Goal: Task Accomplishment & Management: Manage account settings

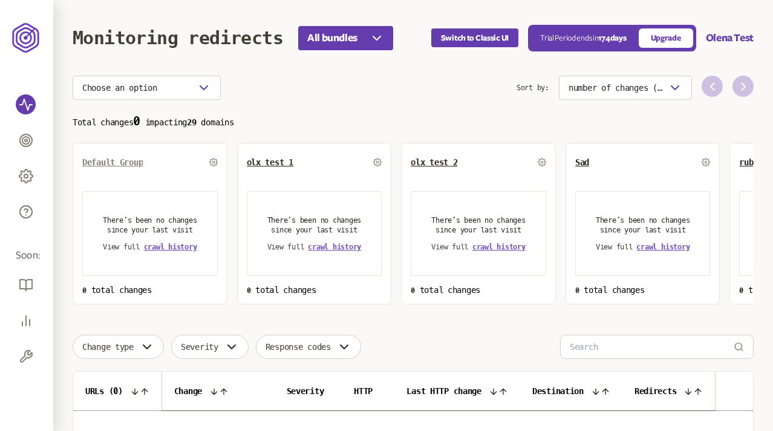
click at [115, 162] on span "Default Group" at bounding box center [112, 162] width 61 height 10
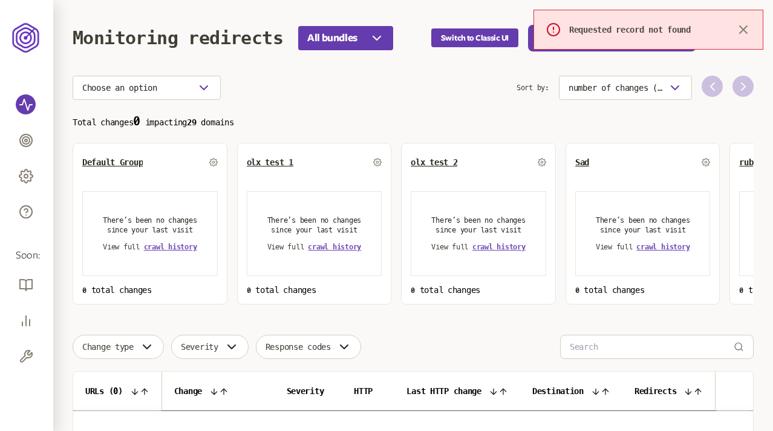
click at [310, 115] on p "Total changes 0 impacting 29 domains" at bounding box center [413, 121] width 681 height 14
click at [745, 33] on icon "button" at bounding box center [743, 29] width 15 height 15
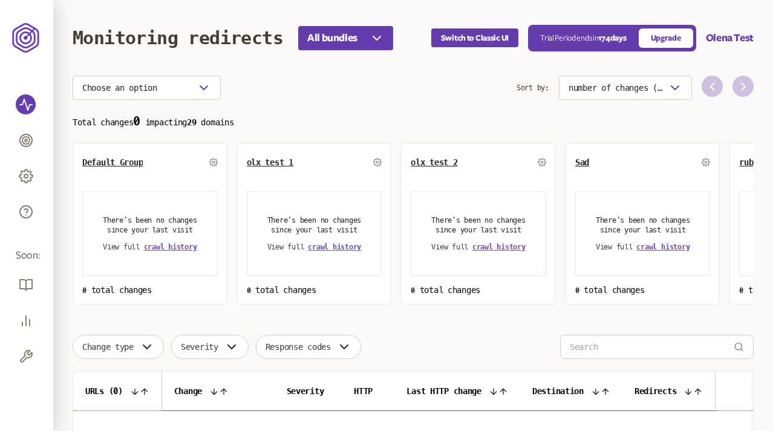
click at [473, 77] on div "Choose an option" at bounding box center [295, 88] width 444 height 24
click at [300, 103] on section "Choose an option Sort by: number of changes (high-low) Total changes 0 impactin…" at bounding box center [413, 190] width 681 height 229
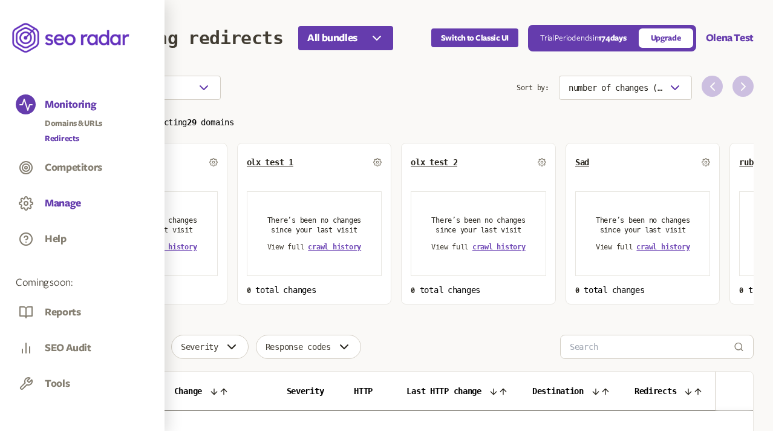
click at [63, 198] on button "Manage" at bounding box center [63, 203] width 36 height 13
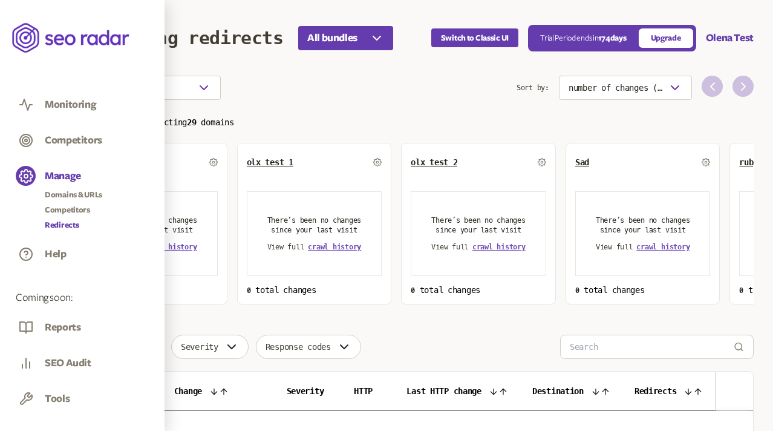
click at [68, 223] on link "Redirects" at bounding box center [73, 225] width 57 height 12
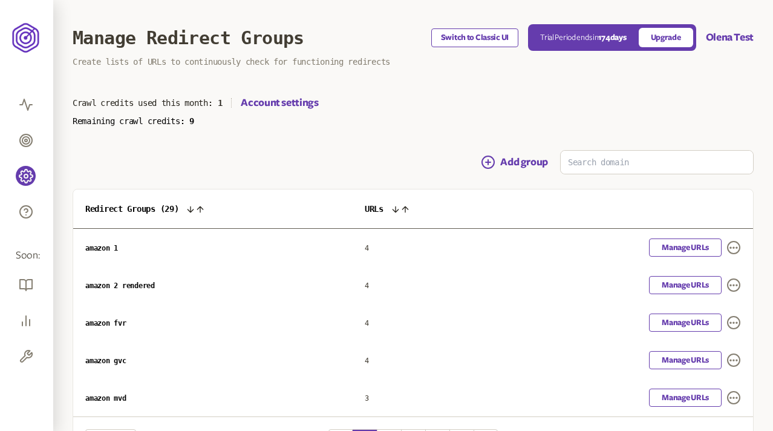
click at [473, 35] on button "Switch to Classic UI" at bounding box center [474, 37] width 87 height 19
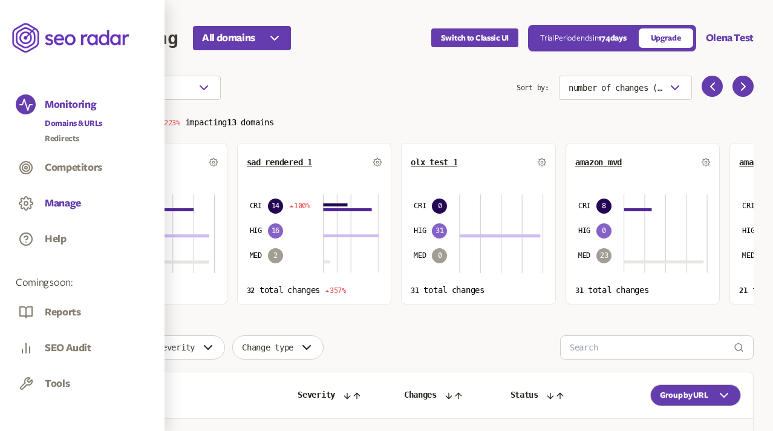
click at [55, 203] on button "Manage" at bounding box center [63, 203] width 36 height 13
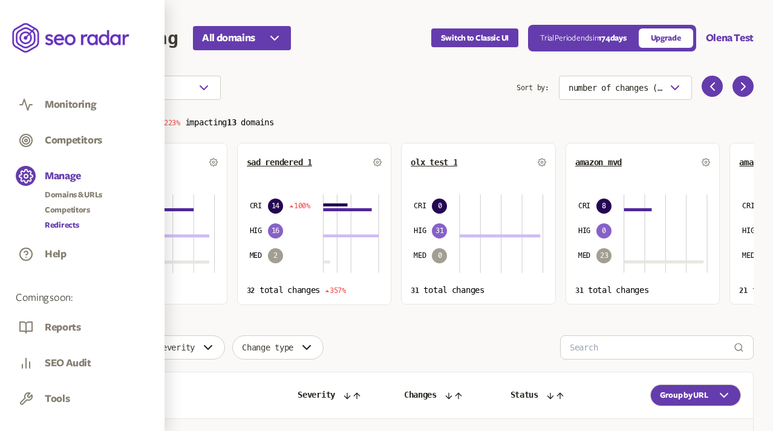
click at [67, 221] on link "Redirects" at bounding box center [73, 225] width 57 height 12
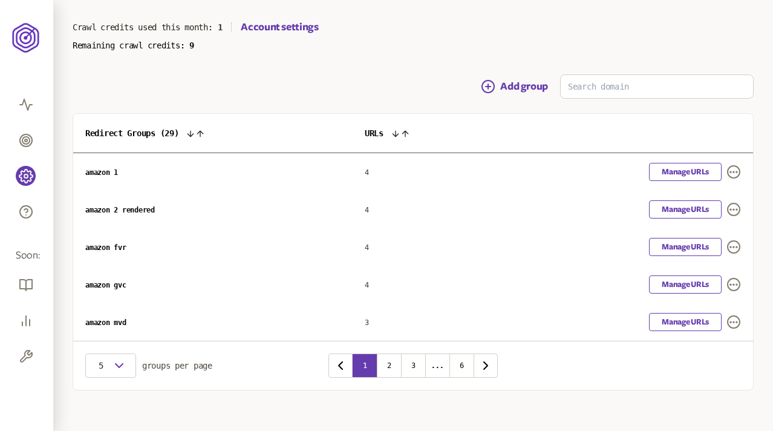
scroll to position [84, 0]
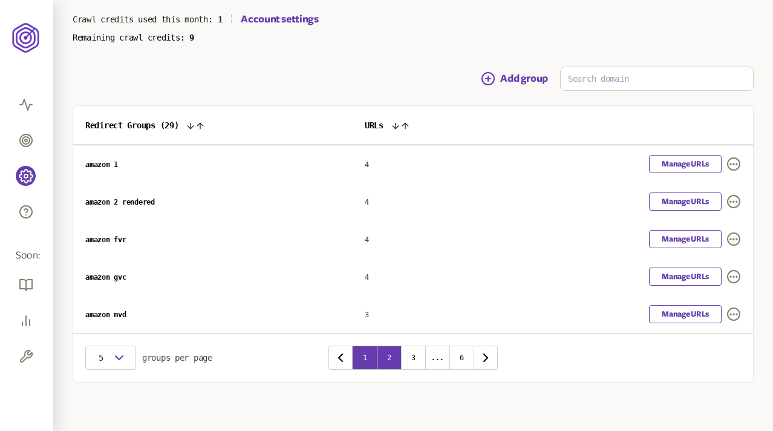
click at [391, 360] on button "2" at bounding box center [389, 358] width 24 height 24
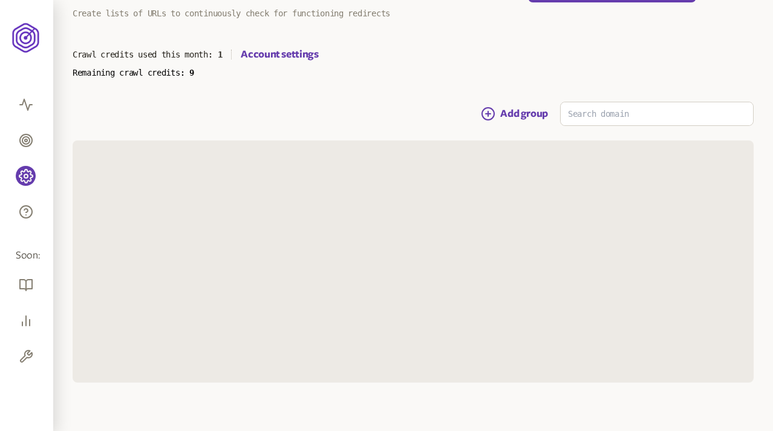
scroll to position [84, 0]
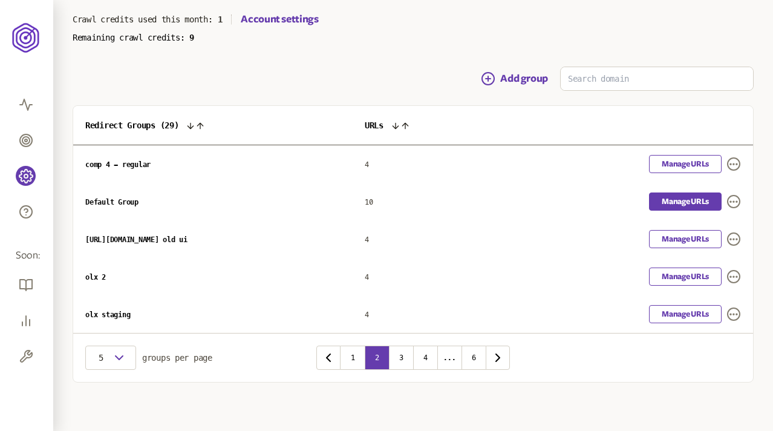
click at [697, 201] on link "Manage URLs" at bounding box center [685, 201] width 73 height 18
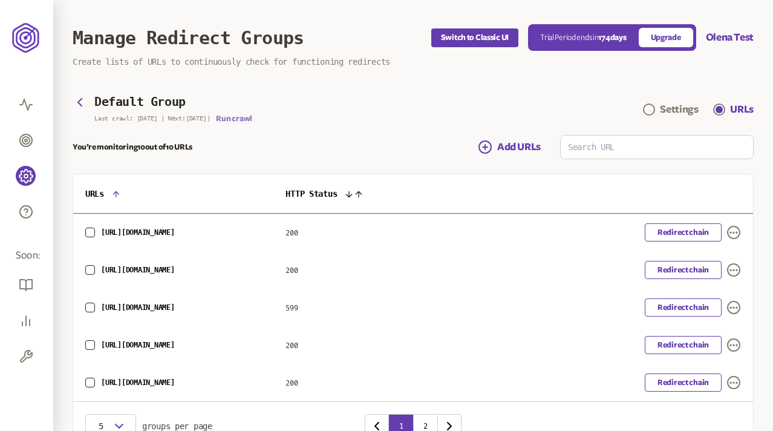
click at [239, 118] on button "Run crawl" at bounding box center [234, 119] width 36 height 10
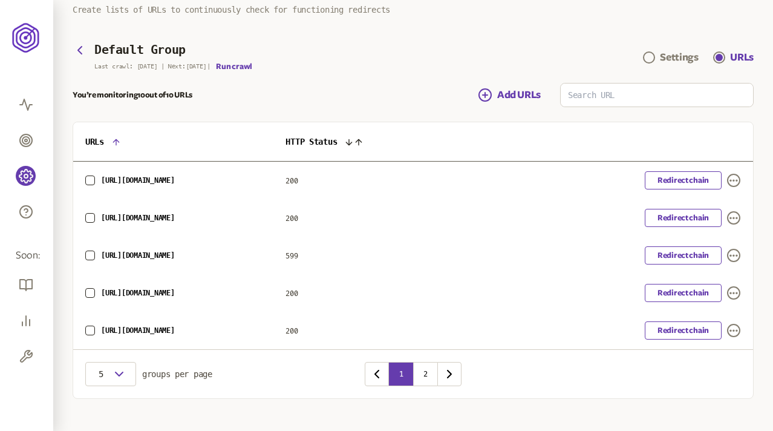
scroll to position [68, 0]
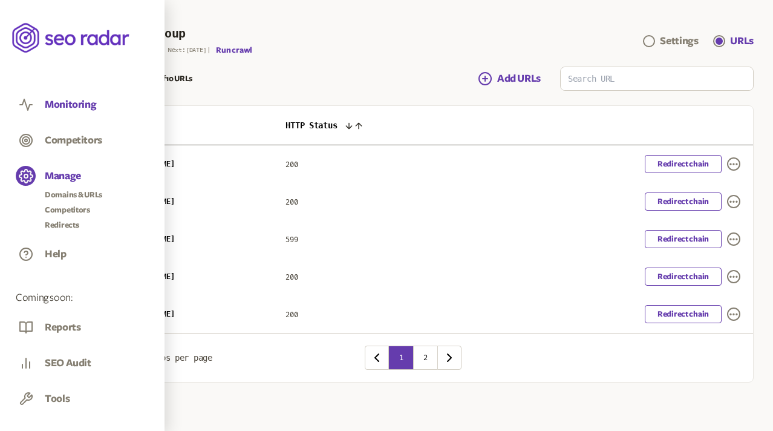
click at [64, 103] on button "Monitoring" at bounding box center [70, 104] width 51 height 13
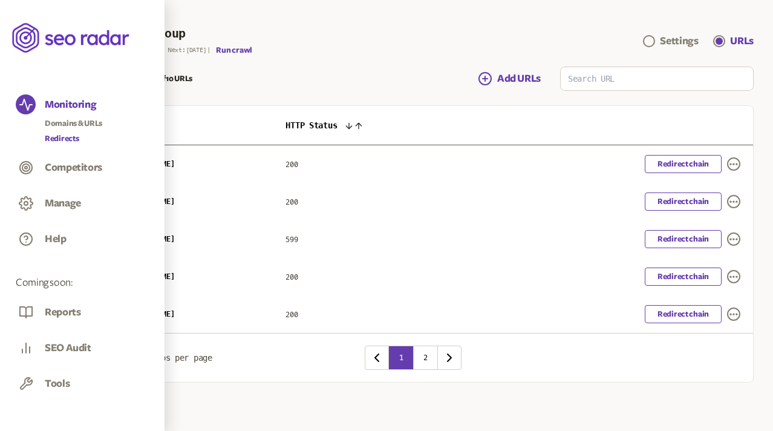
click at [65, 138] on link "Redirects" at bounding box center [73, 139] width 57 height 12
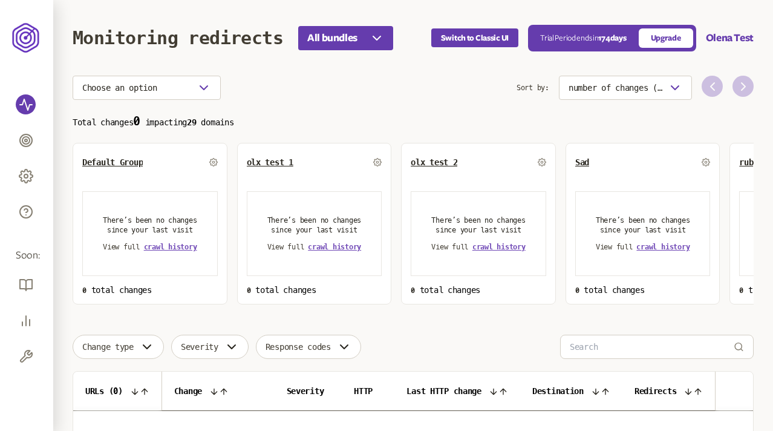
click at [321, 105] on section "Choose an option Sort by: number of changes (high-low) Total changes 0 impactin…" at bounding box center [413, 190] width 681 height 229
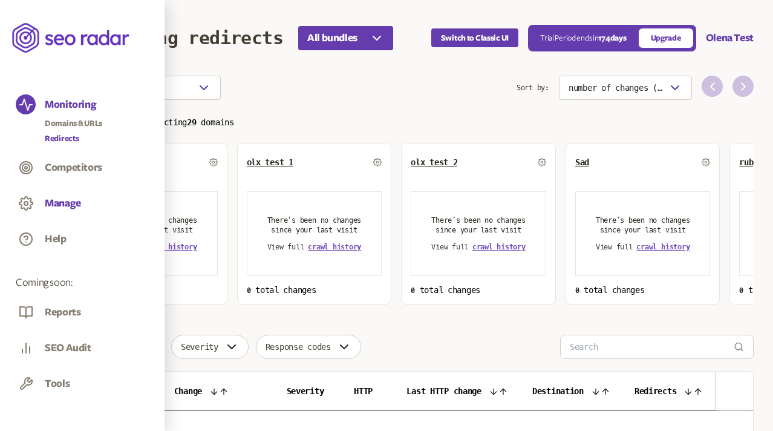
click at [68, 203] on button "Manage" at bounding box center [63, 203] width 36 height 13
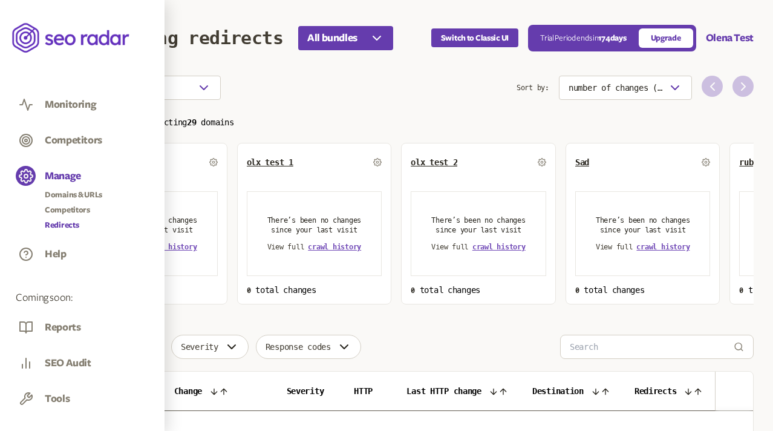
click at [68, 226] on link "Redirects" at bounding box center [73, 225] width 57 height 12
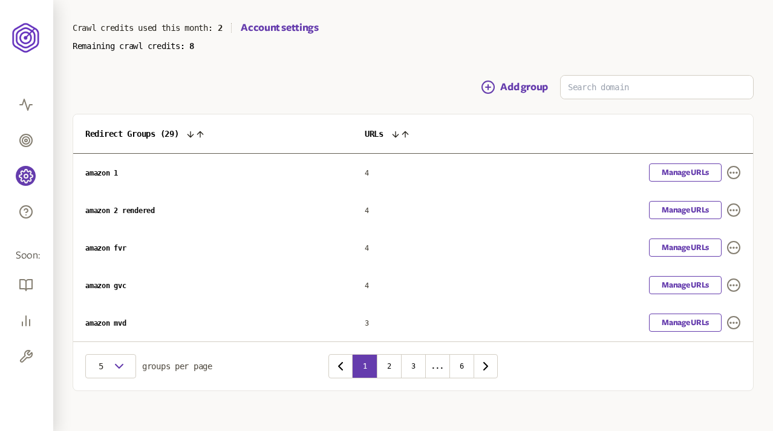
scroll to position [84, 0]
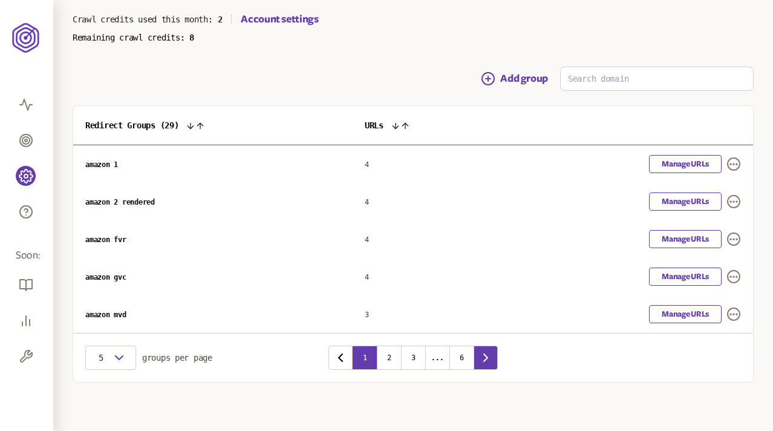
click at [485, 359] on icon "button" at bounding box center [486, 357] width 15 height 15
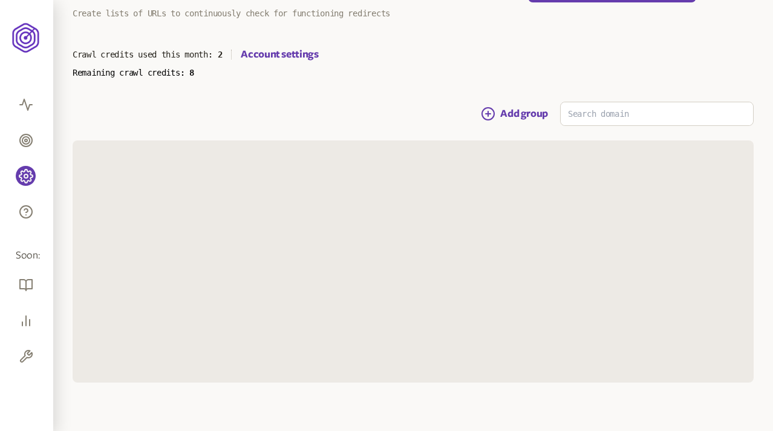
scroll to position [84, 0]
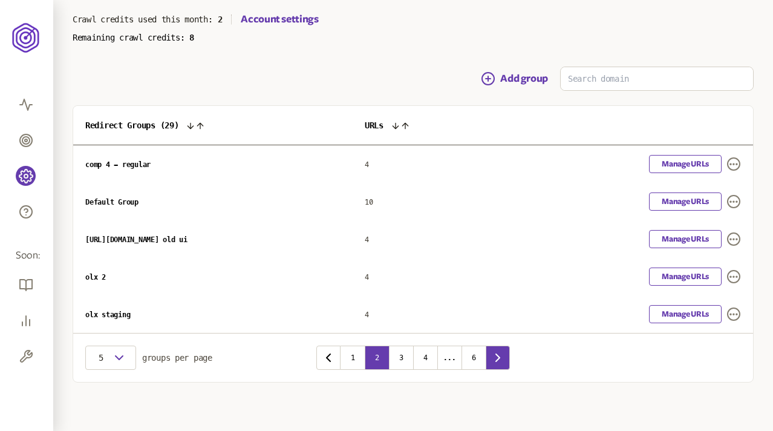
click at [496, 357] on icon "button" at bounding box center [498, 357] width 15 height 15
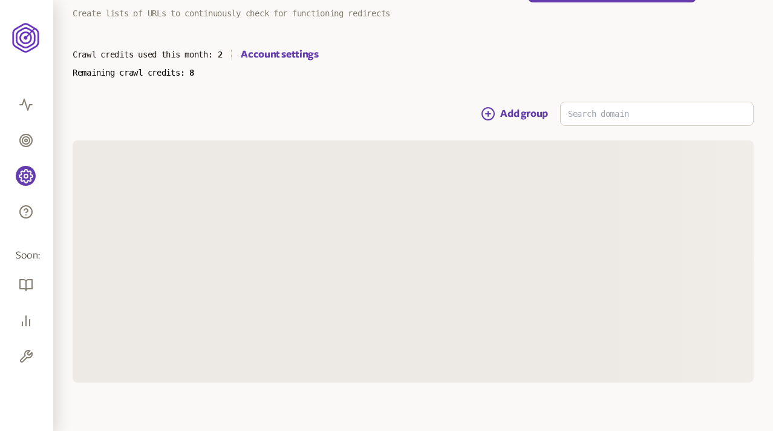
scroll to position [84, 0]
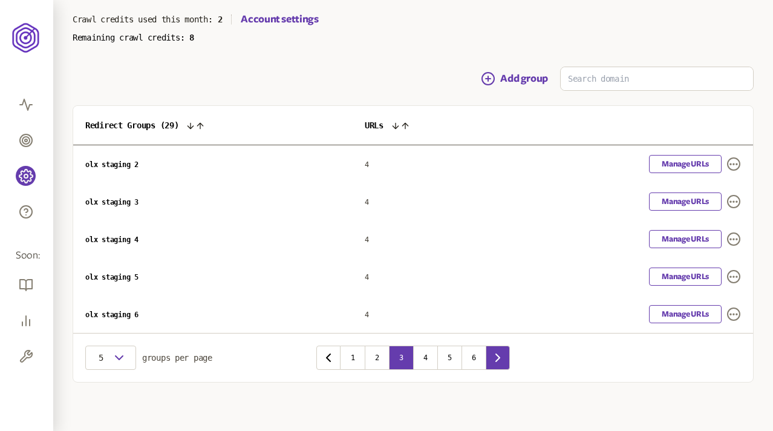
click at [499, 356] on icon "button" at bounding box center [498, 357] width 4 height 7
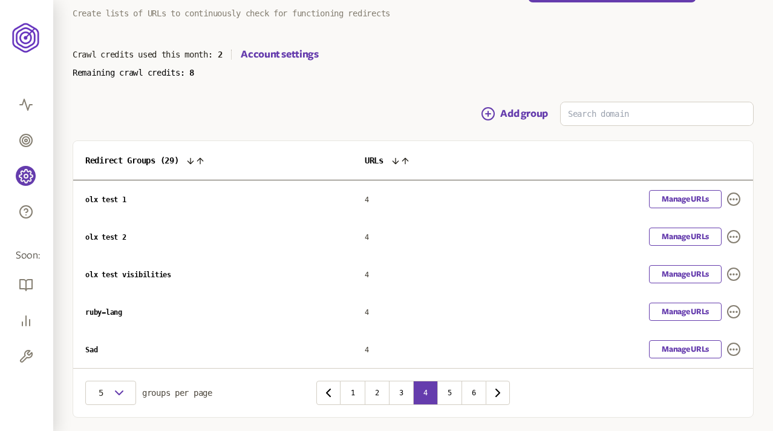
scroll to position [84, 0]
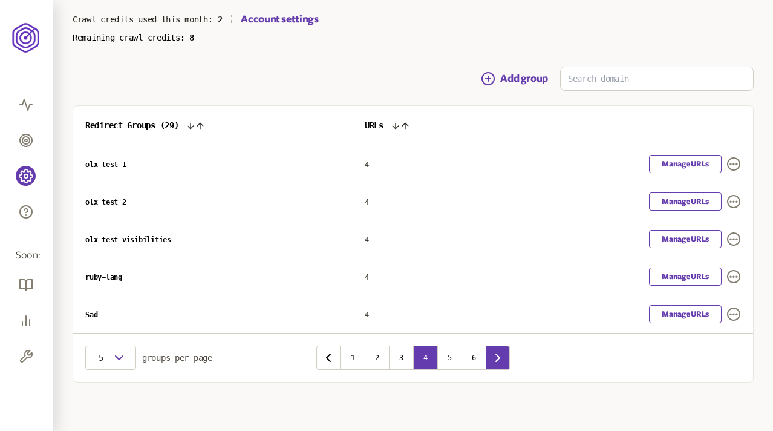
click at [499, 356] on icon "button" at bounding box center [498, 357] width 4 height 7
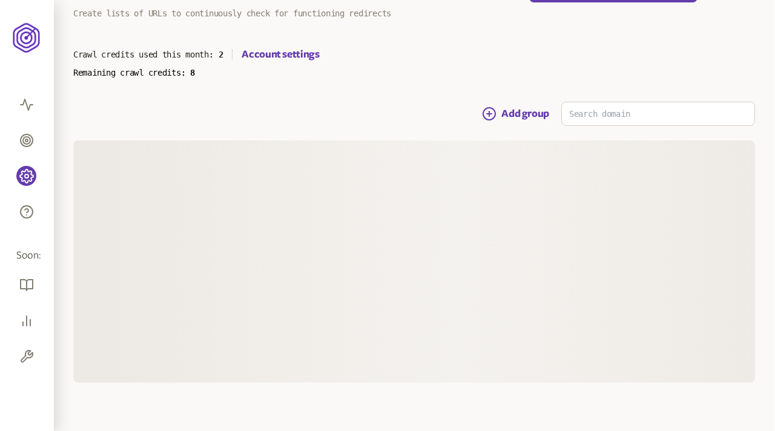
scroll to position [84, 0]
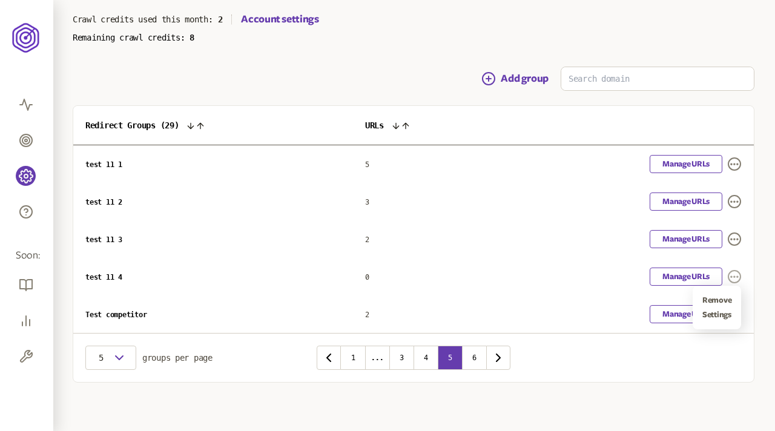
click at [733, 277] on icon "button" at bounding box center [733, 277] width 7 height 1
click at [733, 240] on table "Redirect Groups ( 29 ) URLs test 11 1 5 Manage URLs test 11 2 3 Manage URLs tes…" at bounding box center [413, 219] width 680 height 227
click at [733, 236] on icon "button" at bounding box center [734, 239] width 15 height 15
click at [713, 261] on link "Remove" at bounding box center [716, 263] width 29 height 10
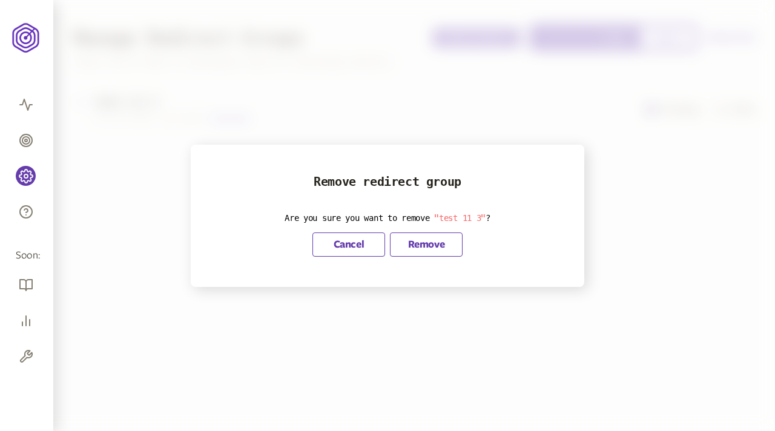
click at [427, 238] on button "Remove" at bounding box center [426, 244] width 73 height 24
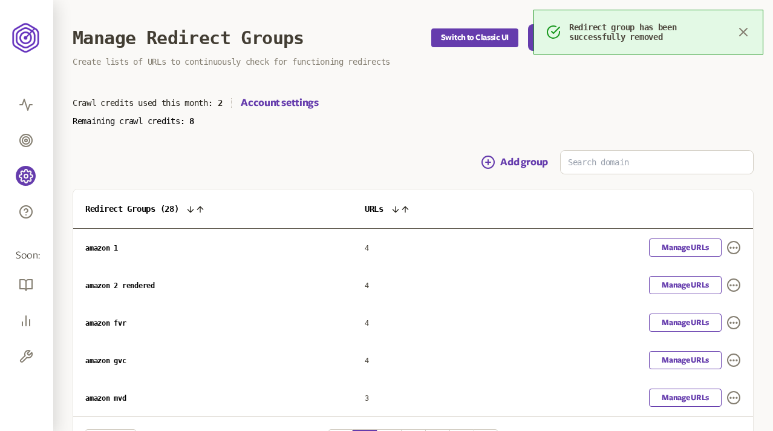
scroll to position [84, 0]
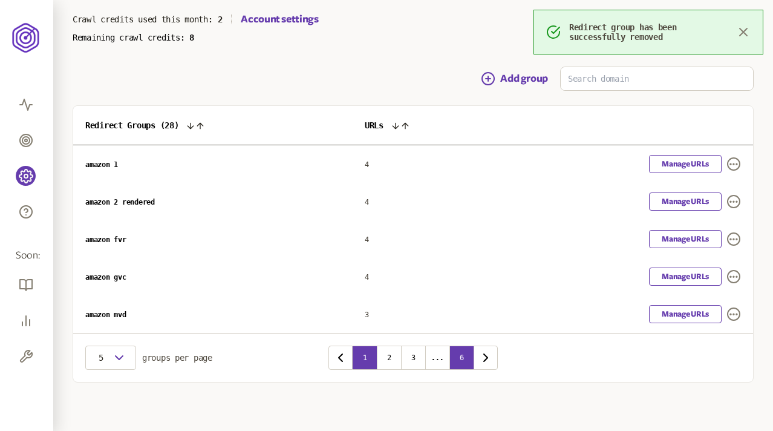
click at [467, 356] on button "6" at bounding box center [462, 358] width 24 height 24
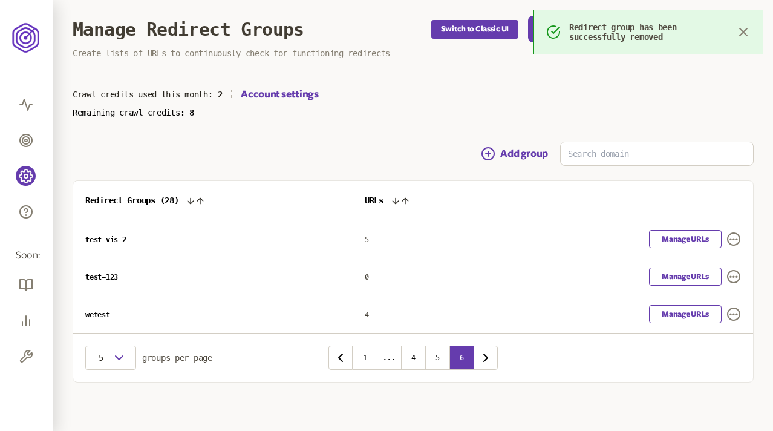
scroll to position [8, 0]
click at [439, 355] on button "5" at bounding box center [437, 358] width 24 height 24
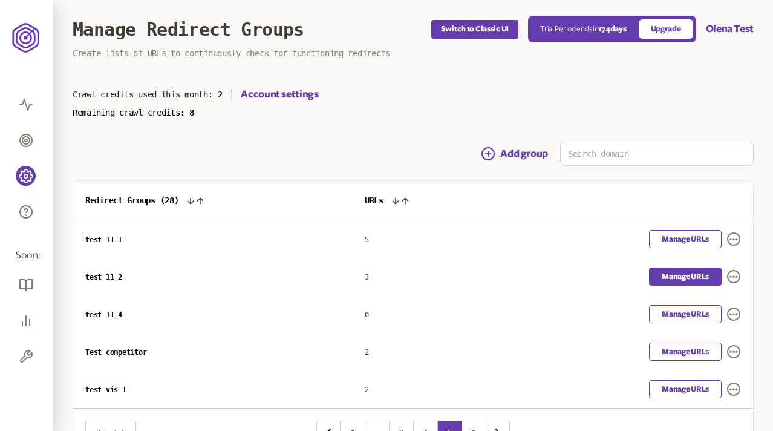
click at [672, 278] on link "Manage URLs" at bounding box center [685, 276] width 73 height 18
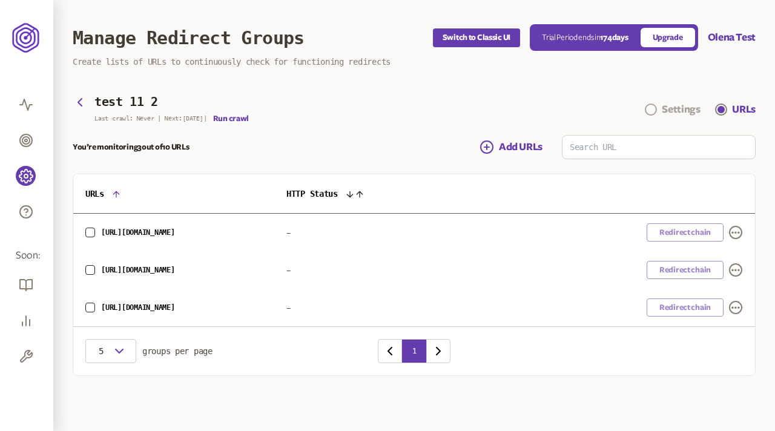
click at [676, 109] on div "Settings" at bounding box center [680, 109] width 38 height 15
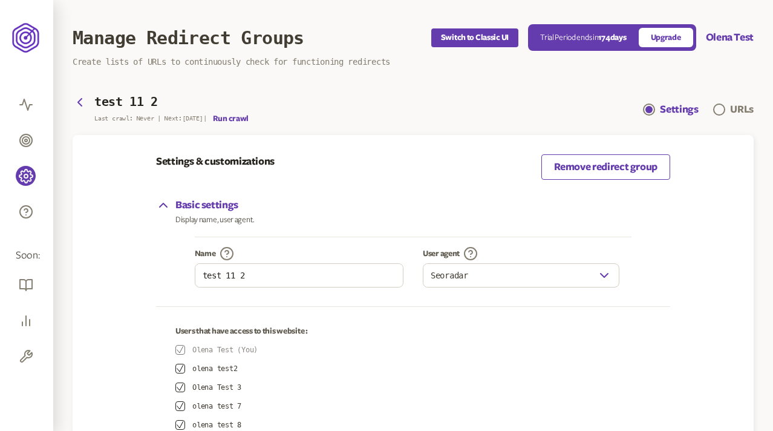
click at [591, 166] on link "Remove redirect group" at bounding box center [606, 166] width 129 height 25
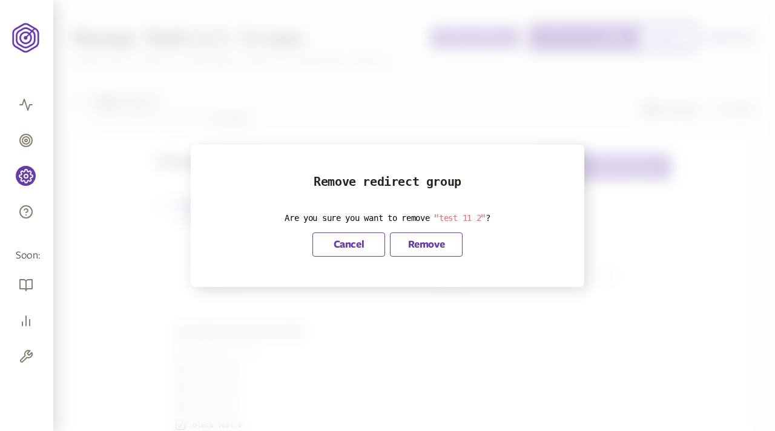
click at [439, 244] on button "Remove" at bounding box center [426, 244] width 73 height 24
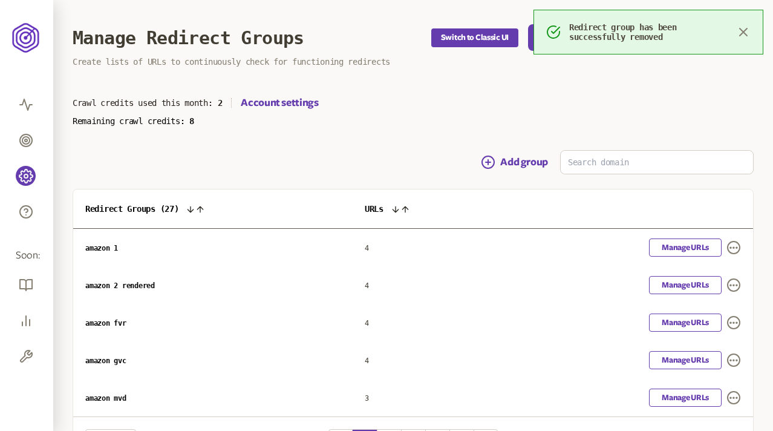
scroll to position [84, 0]
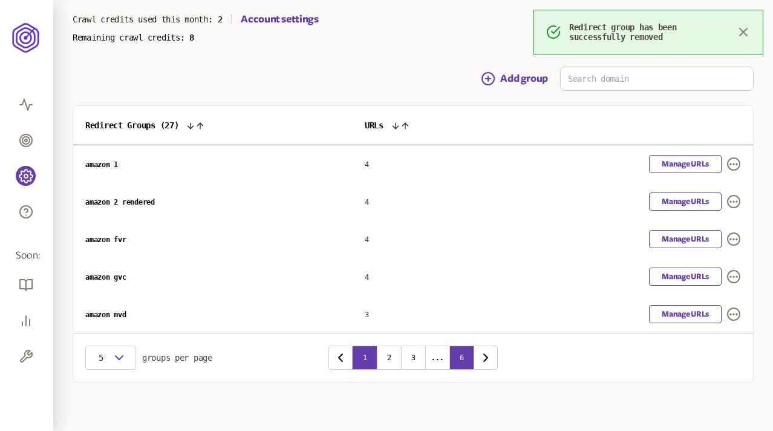
click at [466, 355] on button "6" at bounding box center [462, 358] width 24 height 24
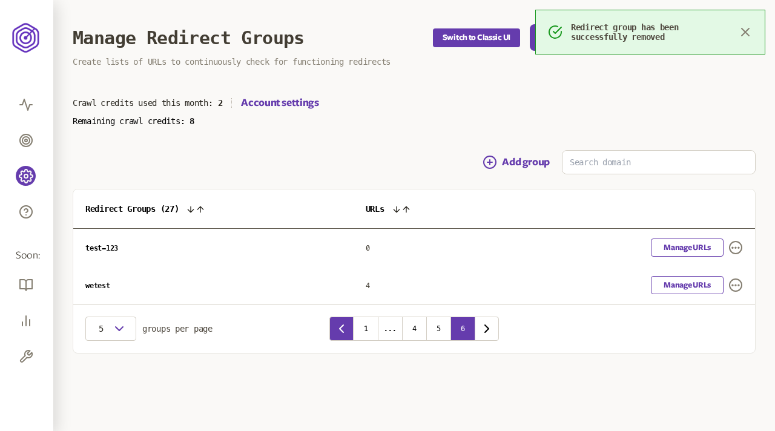
click at [340, 325] on icon "button" at bounding box center [341, 328] width 15 height 15
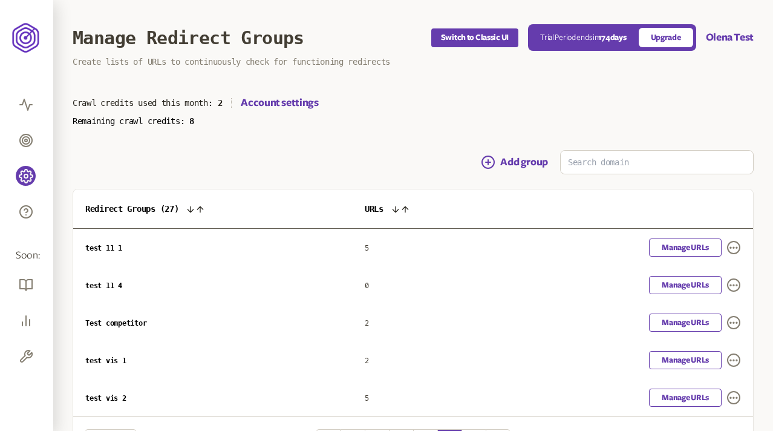
scroll to position [84, 0]
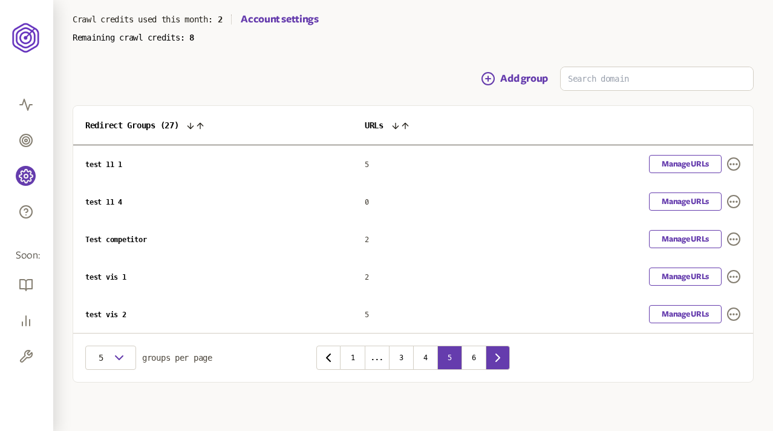
click at [502, 358] on icon "button" at bounding box center [498, 357] width 15 height 15
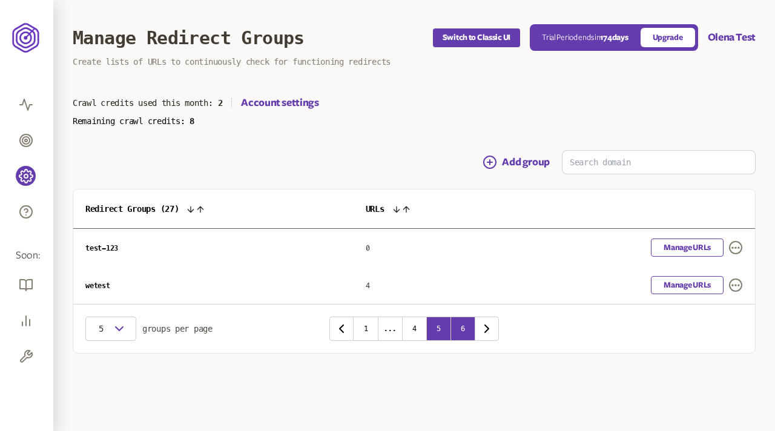
click at [441, 333] on button "5" at bounding box center [438, 328] width 24 height 24
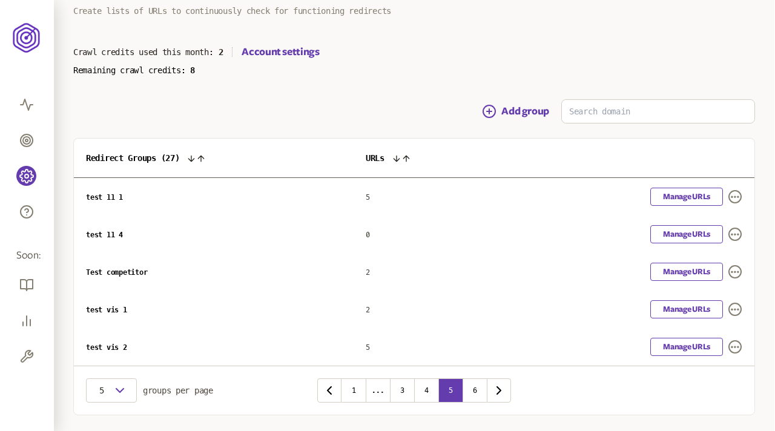
scroll to position [84, 0]
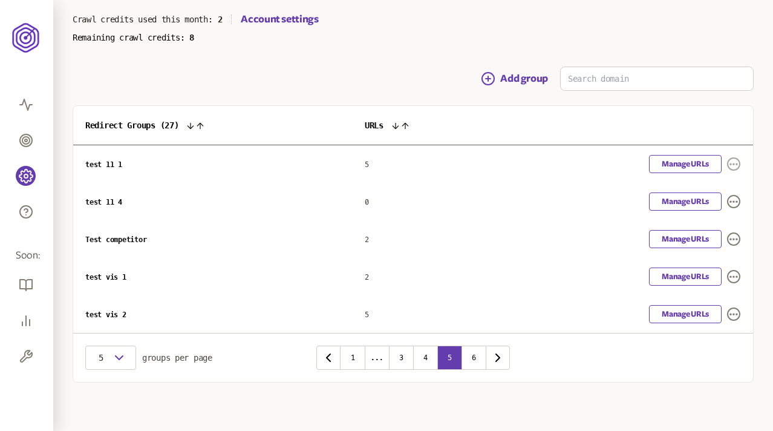
click at [735, 166] on icon "button" at bounding box center [734, 164] width 15 height 15
click at [719, 187] on link "Remove" at bounding box center [716, 188] width 29 height 10
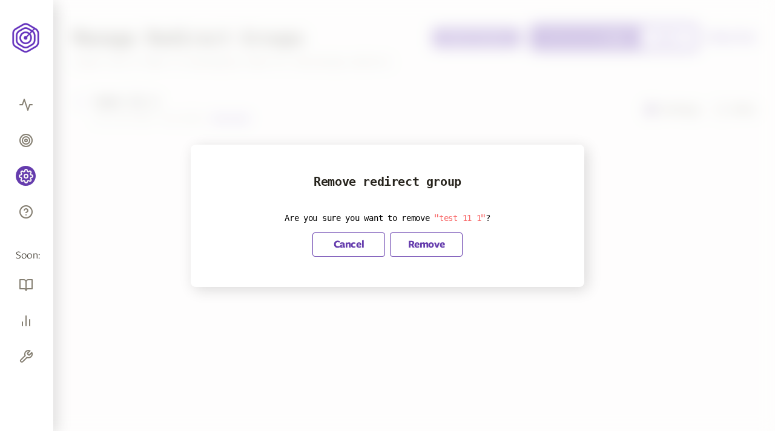
click at [430, 242] on button "Remove" at bounding box center [426, 244] width 73 height 24
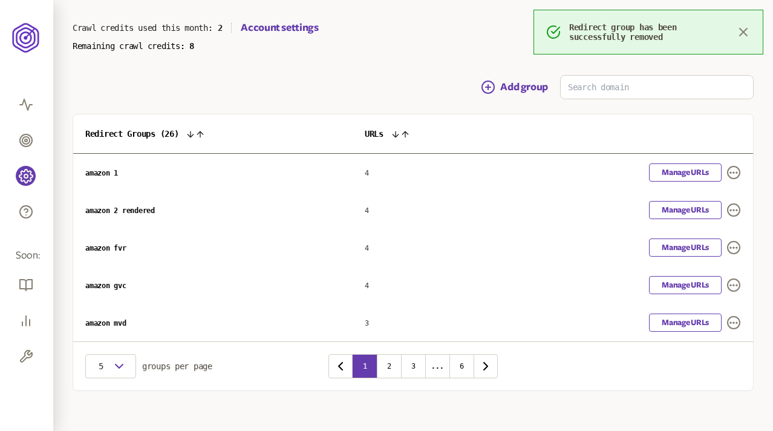
scroll to position [84, 0]
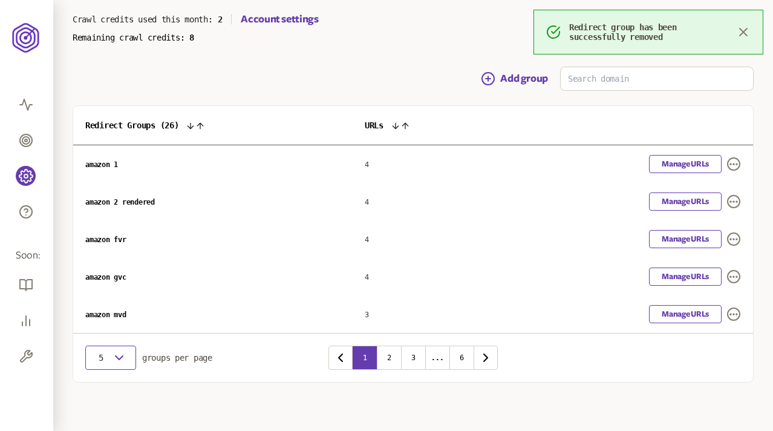
click at [121, 354] on icon "button" at bounding box center [119, 357] width 15 height 15
click at [100, 410] on div "20" at bounding box center [110, 410] width 31 height 10
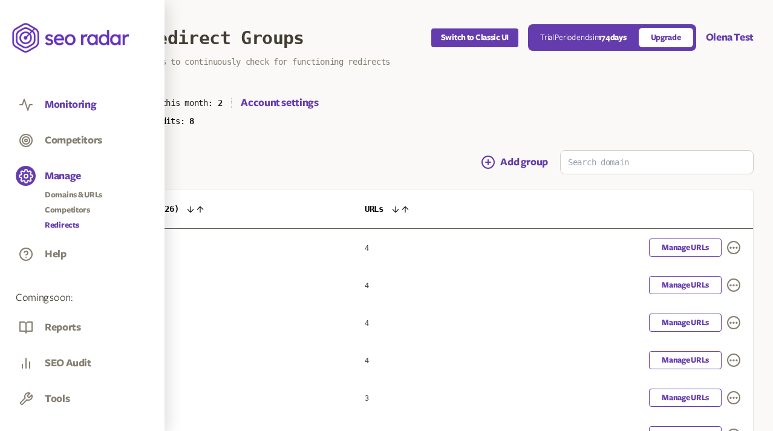
click at [64, 108] on button "Monitoring" at bounding box center [70, 104] width 51 height 13
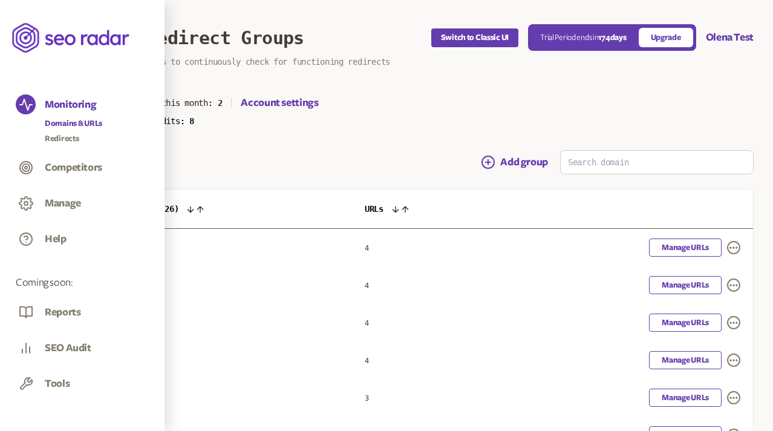
click at [66, 123] on link "Domains & URLs" at bounding box center [73, 123] width 57 height 12
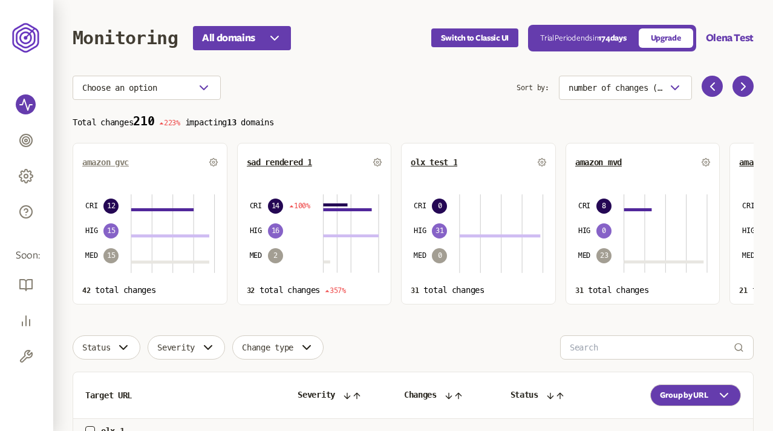
click at [94, 164] on span "amazon gvc" at bounding box center [105, 162] width 47 height 10
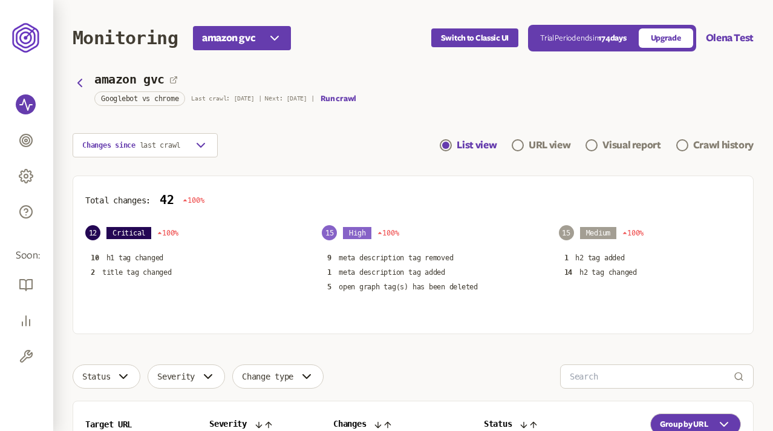
click at [308, 70] on header "Monitoring amazon gvc Switch to Classic UI Trial Period ends [DATE] Upgrade Ole…" at bounding box center [413, 38] width 681 height 76
click at [326, 64] on header "Monitoring amazon gvc Switch to Classic UI Trial Period ends [DATE] Upgrade Ole…" at bounding box center [413, 38] width 681 height 76
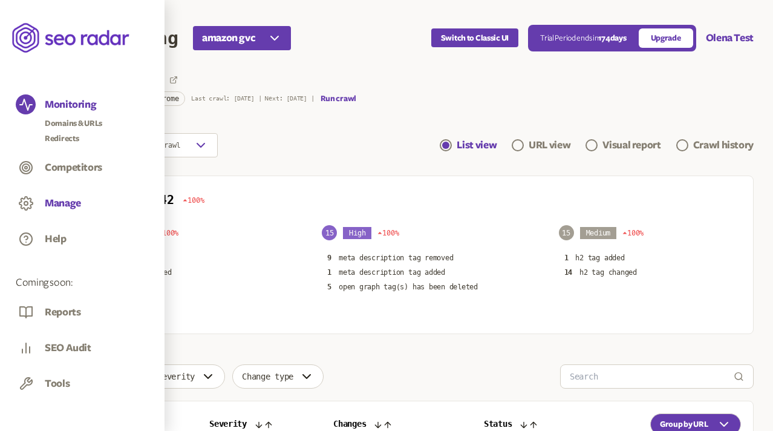
click at [50, 203] on button "Manage" at bounding box center [63, 203] width 36 height 13
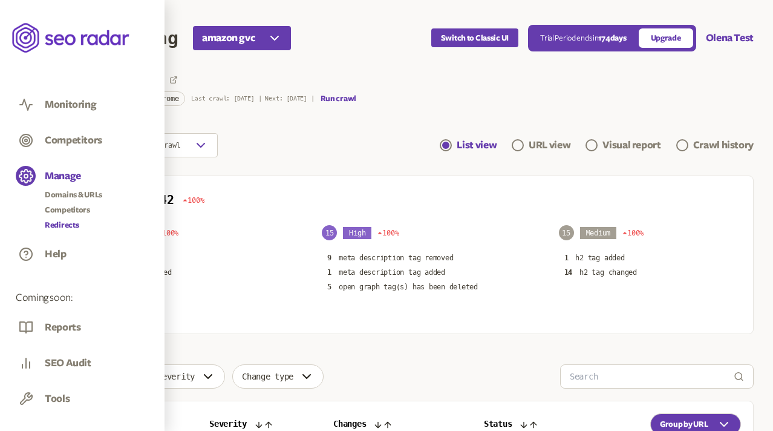
click at [61, 230] on link "Redirects" at bounding box center [73, 225] width 57 height 12
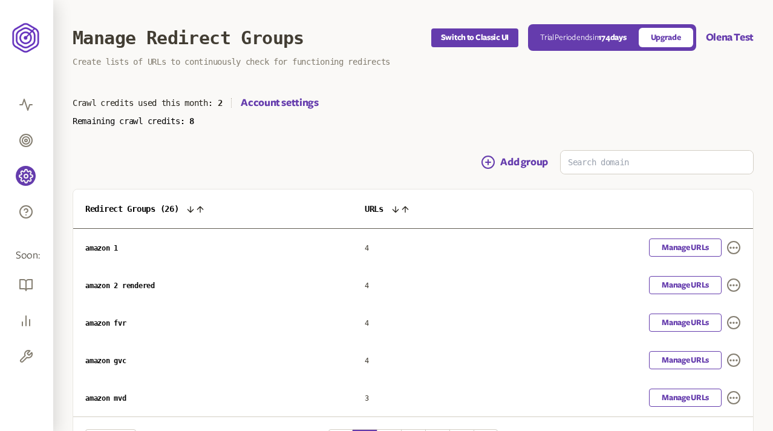
click at [257, 149] on main "Manage Redirect Groups Switch to Classic UI Trial Period ends [DATE] Upgrade Ol…" at bounding box center [413, 257] width 720 height 514
